Goal: Transaction & Acquisition: Download file/media

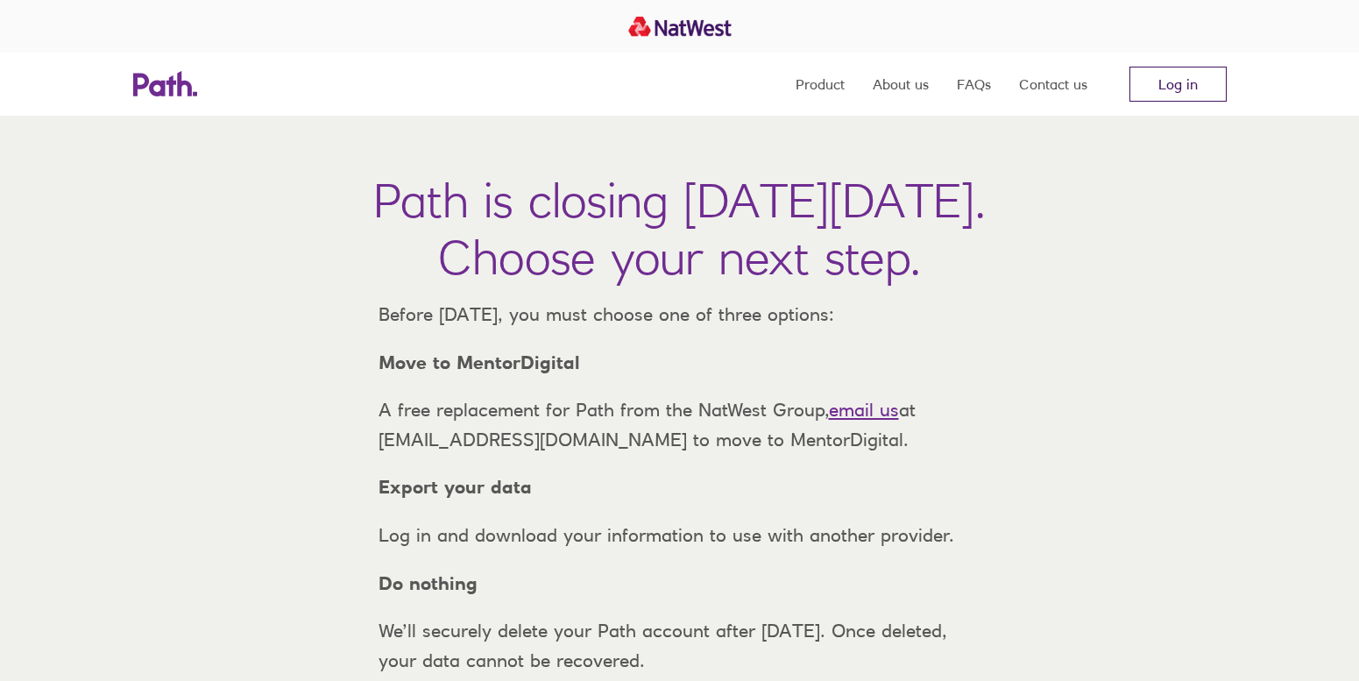
click at [1154, 86] on link "Log in" at bounding box center [1178, 84] width 97 height 35
click at [1180, 89] on link "Log in" at bounding box center [1178, 84] width 97 height 35
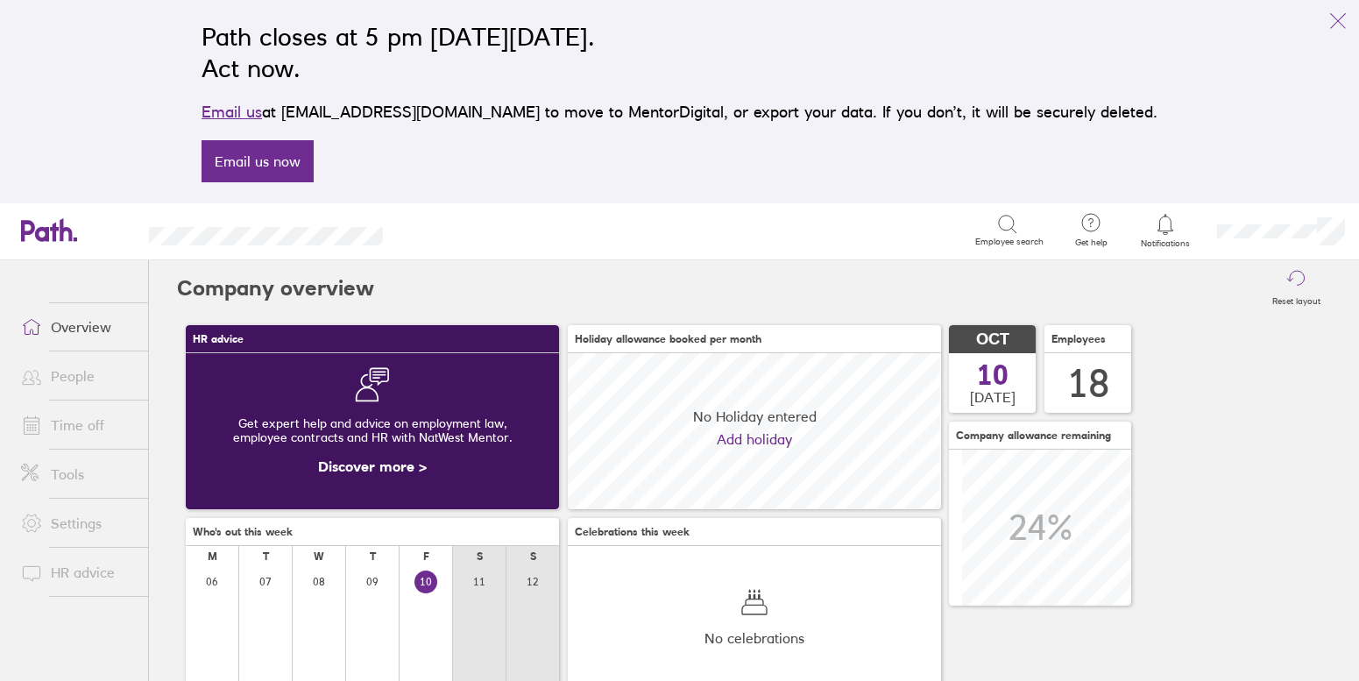
scroll to position [156, 373]
click at [67, 476] on link "Tools" at bounding box center [77, 474] width 141 height 35
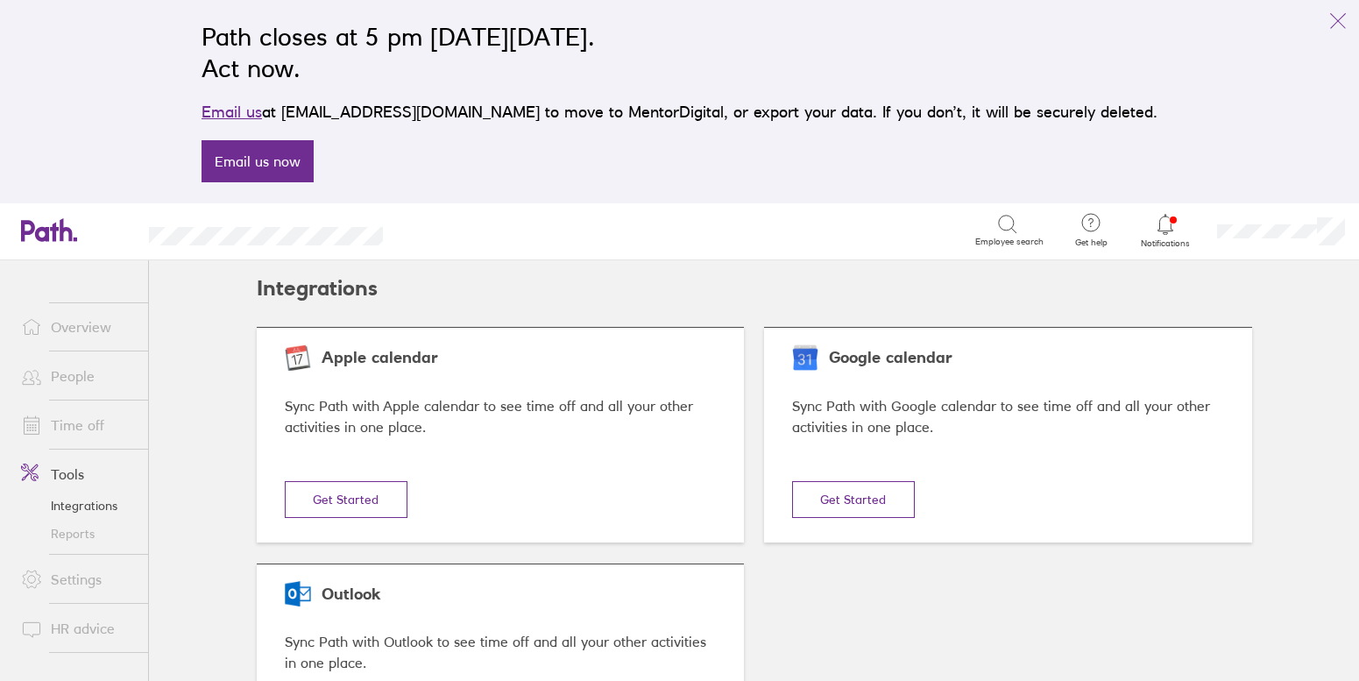
click at [83, 536] on link "Reports" at bounding box center [77, 534] width 141 height 28
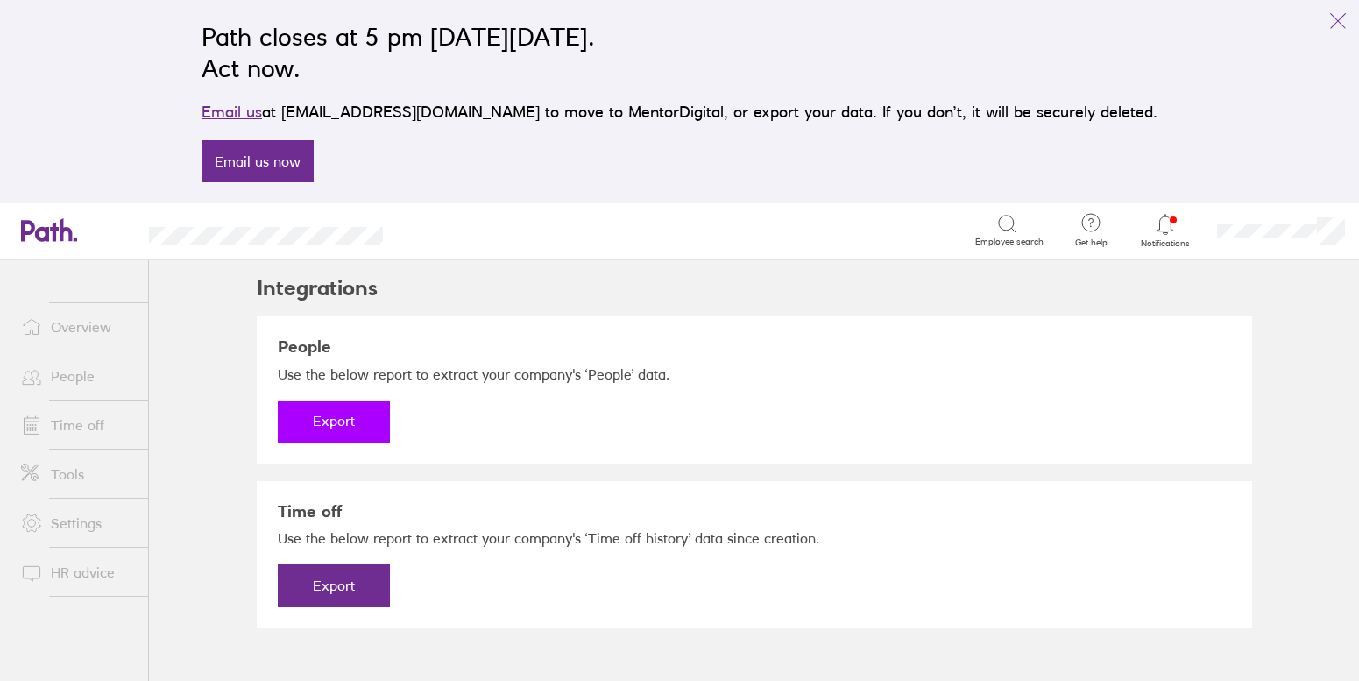
click at [346, 415] on button "Export" at bounding box center [334, 422] width 112 height 42
click at [345, 431] on link "Download" at bounding box center [334, 422] width 112 height 42
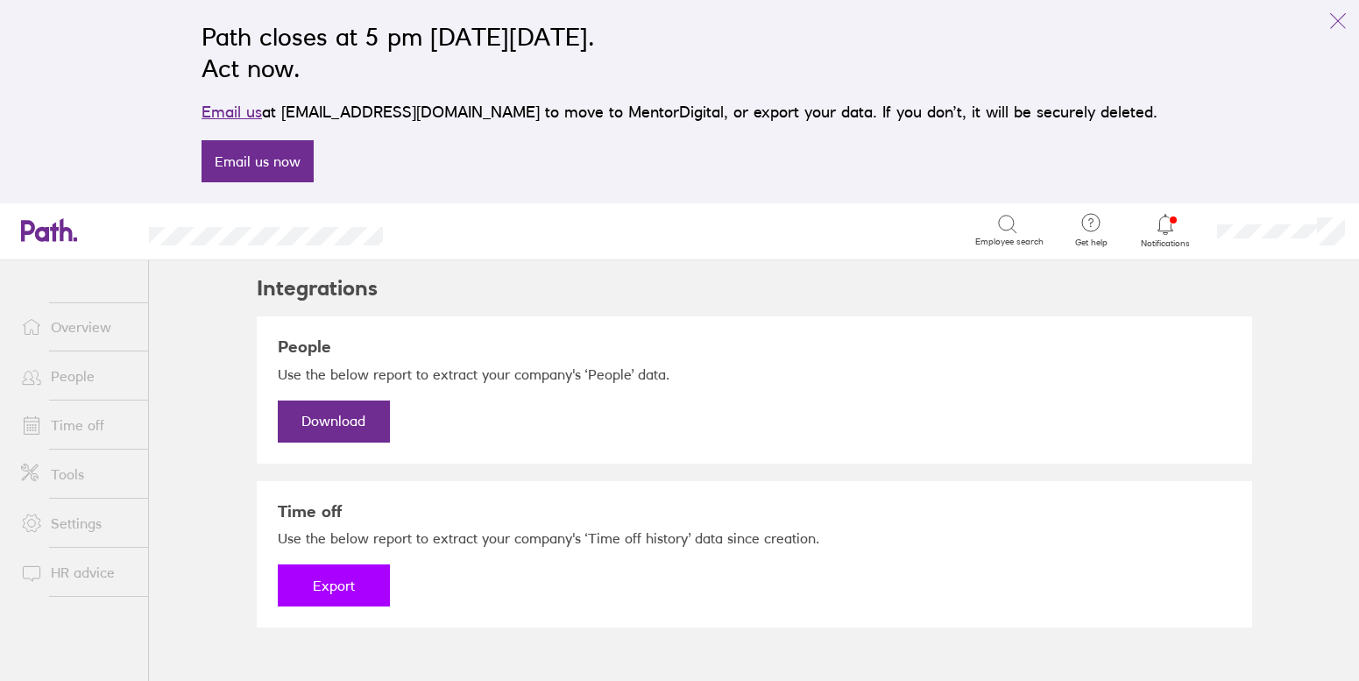
click at [326, 574] on button "Export" at bounding box center [334, 585] width 112 height 42
click at [344, 589] on link "Download" at bounding box center [334, 585] width 112 height 42
click at [92, 377] on link "People" at bounding box center [77, 375] width 141 height 35
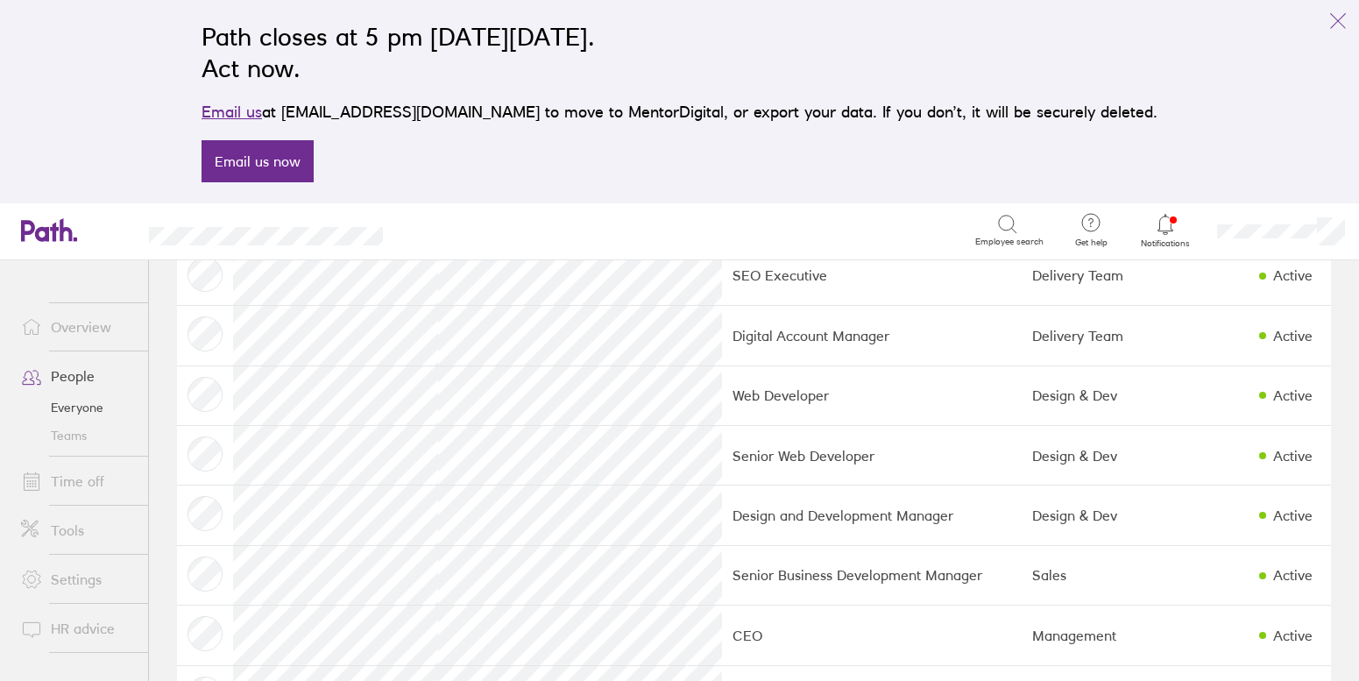
scroll to position [607, 0]
